Goal: Task Accomplishment & Management: Use online tool/utility

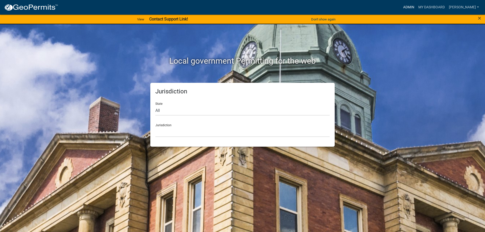
click at [409, 6] on link "Admin" at bounding box center [408, 8] width 15 height 10
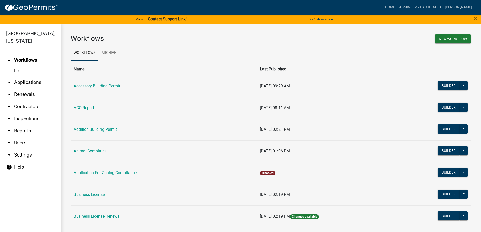
click at [22, 83] on link "arrow_drop_down Applications" at bounding box center [30, 82] width 61 height 12
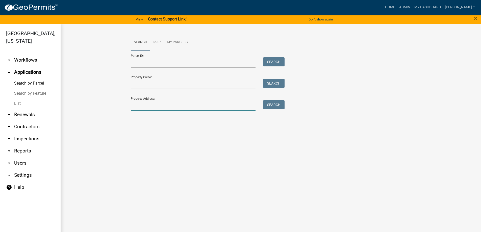
click at [160, 108] on input "Property Address:" at bounding box center [193, 105] width 125 height 10
type input "2677"
click at [268, 107] on button "Search" at bounding box center [273, 104] width 21 height 9
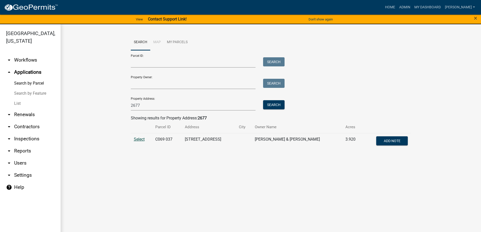
click at [139, 139] on span "Select" at bounding box center [139, 139] width 11 height 5
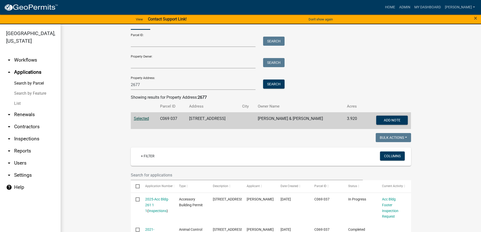
scroll to position [49, 0]
